Goal: Use online tool/utility

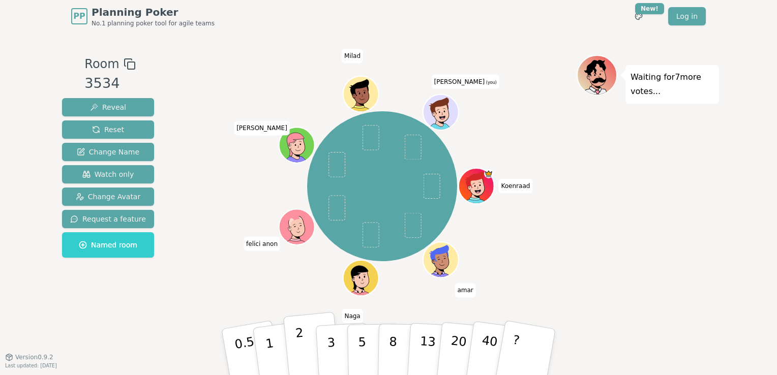
click at [292, 345] on button "2" at bounding box center [312, 352] width 58 height 81
click at [126, 129] on button "Reset" at bounding box center [108, 130] width 92 height 18
click at [636, 341] on div "Room 3534 Reveal Reset Change Name Watch only Change Avatar Request a feature N…" at bounding box center [388, 195] width 661 height 325
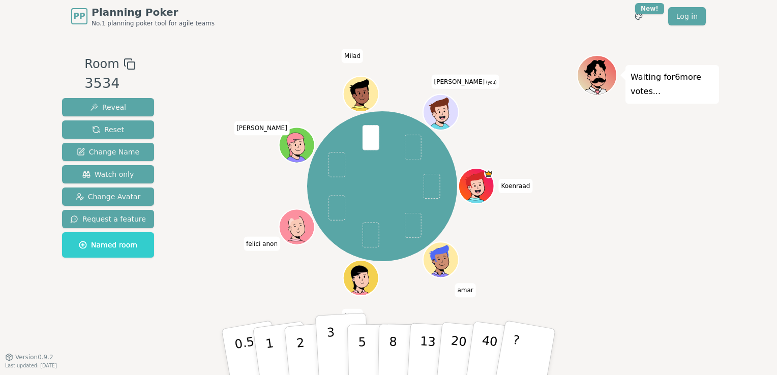
click at [336, 335] on button "3" at bounding box center [342, 352] width 55 height 79
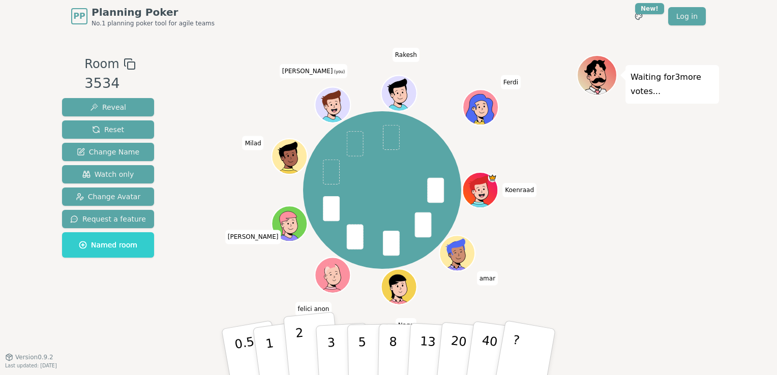
click at [305, 353] on button "2" at bounding box center [312, 352] width 58 height 81
click at [344, 347] on button "3" at bounding box center [342, 352] width 55 height 79
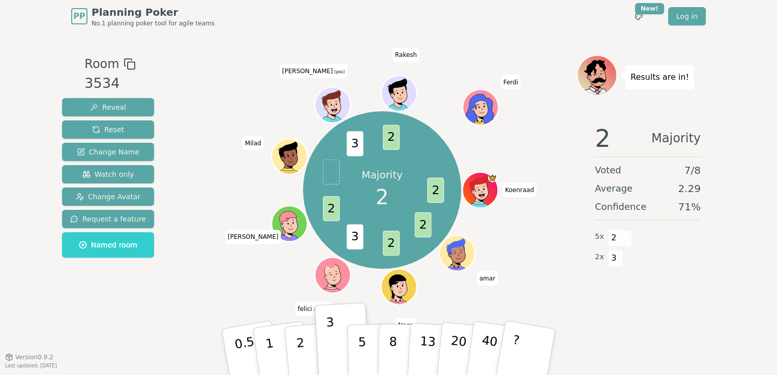
click at [301, 363] on p "2" at bounding box center [302, 363] width 13 height 55
